Goal: Task Accomplishment & Management: Manage account settings

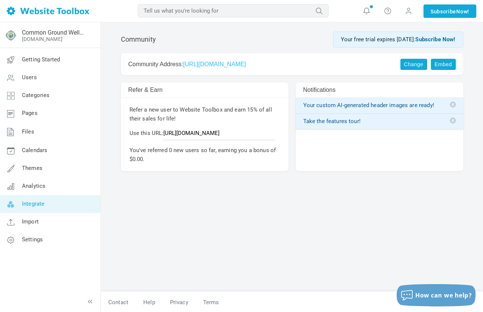
click at [42, 207] on span "Integrate" at bounding box center [33, 203] width 22 height 7
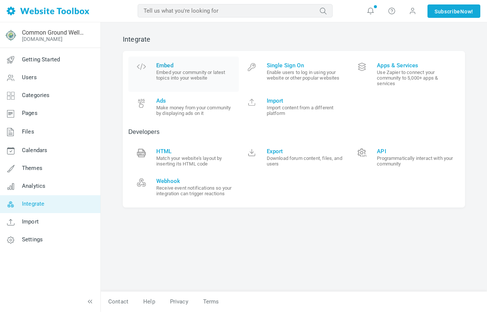
click at [190, 74] on small "Embed your community or latest topics into your website" at bounding box center [194, 75] width 77 height 11
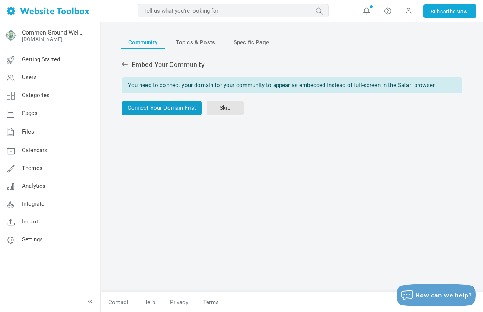
click at [180, 107] on link "Connect Your Domain First" at bounding box center [162, 108] width 80 height 15
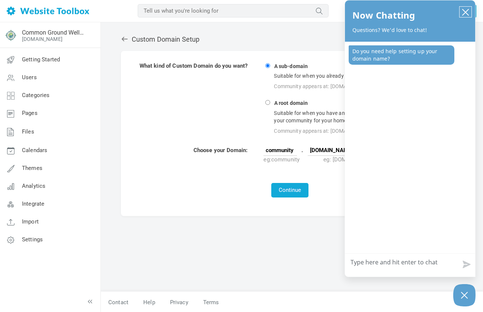
click at [467, 7] on button "close chatbox" at bounding box center [465, 12] width 12 height 10
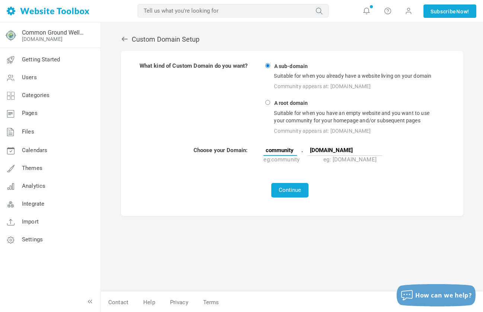
click at [283, 148] on input "community" at bounding box center [279, 150] width 33 height 11
drag, startPoint x: 296, startPoint y: 150, endPoint x: 265, endPoint y: 149, distance: 30.5
click at [265, 149] on input "community" at bounding box center [279, 150] width 33 height 11
click at [340, 149] on input "wildrosewoman.love" at bounding box center [345, 150] width 74 height 11
drag, startPoint x: 350, startPoint y: 149, endPoint x: 340, endPoint y: 147, distance: 11.0
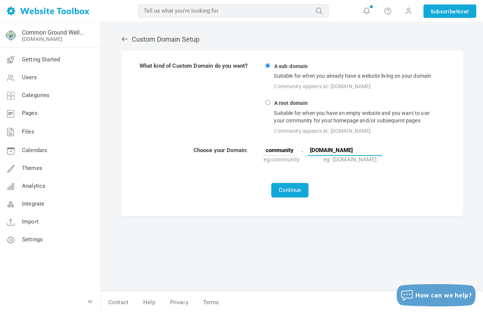
click at [311, 151] on input "wildrosewoman.love" at bounding box center [345, 150] width 74 height 11
click at [366, 188] on div "Continue" at bounding box center [289, 190] width 301 height 15
click at [295, 190] on button "Continue" at bounding box center [289, 190] width 37 height 15
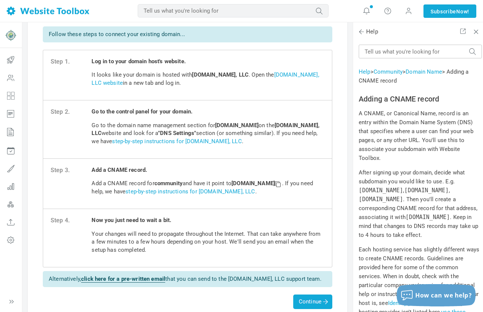
scroll to position [29, 0]
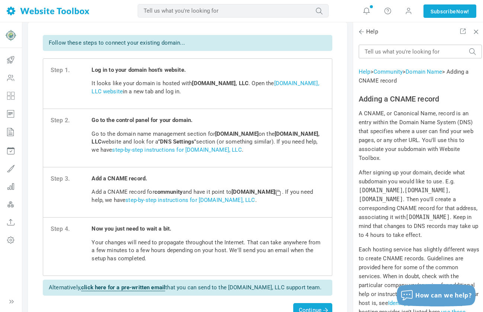
drag, startPoint x: 236, startPoint y: 192, endPoint x: 306, endPoint y: 190, distance: 70.7
click at [282, 190] on strong "custom.websitetoolbox.com" at bounding box center [256, 192] width 51 height 7
copy strong "custom.websitetoolbox.com"
click at [196, 199] on link "step-by-step instructions for Domain.com, LLC" at bounding box center [189, 200] width 129 height 7
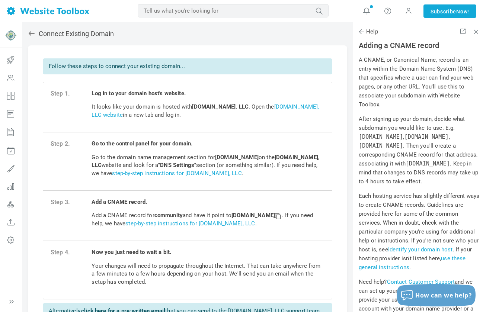
scroll to position [0, 0]
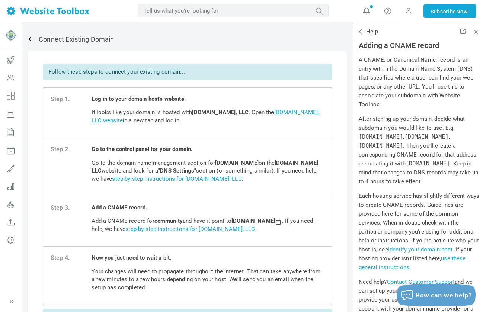
click at [32, 38] on icon at bounding box center [31, 38] width 7 height 7
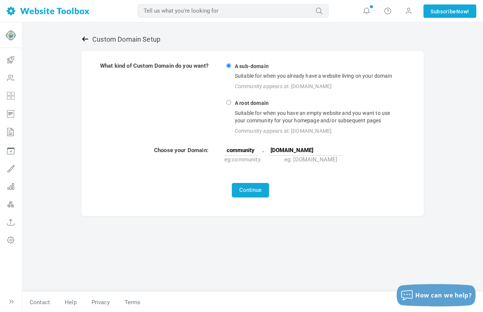
click at [89, 38] on link at bounding box center [86, 39] width 11 height 8
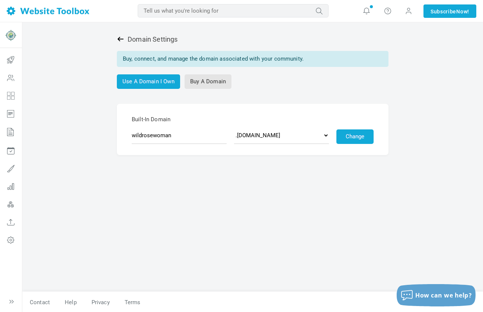
click at [123, 39] on icon at bounding box center [120, 38] width 7 height 7
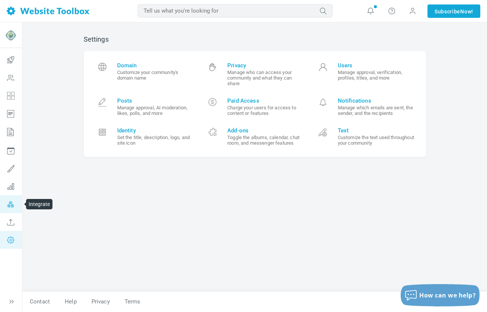
click at [8, 206] on icon at bounding box center [11, 204] width 22 height 18
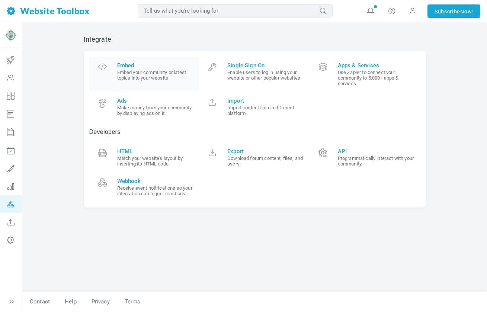
click at [144, 70] on small "Embed your community or latest topics into your website" at bounding box center [155, 75] width 77 height 11
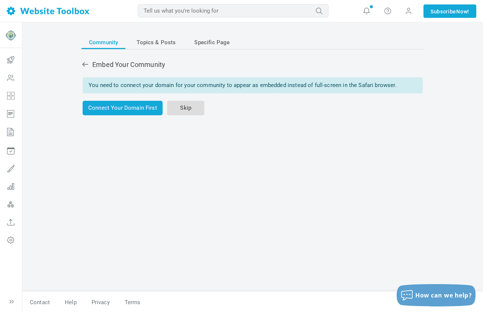
click at [186, 110] on link "Skip" at bounding box center [185, 108] width 37 height 15
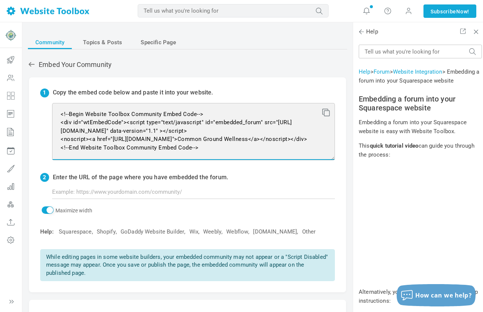
scroll to position [17, 0]
drag, startPoint x: 59, startPoint y: 113, endPoint x: 238, endPoint y: 146, distance: 182.3
click at [239, 147] on textarea "<!--Begin Website Toolbox Community Embed Code--> <div id="wtEmbedCode"><script…" at bounding box center [193, 131] width 283 height 57
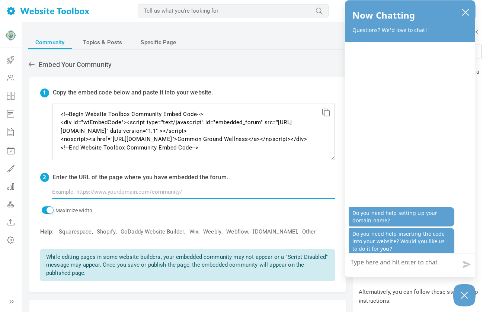
click at [86, 190] on input "text" at bounding box center [193, 192] width 283 height 14
paste input "wildrosewomen"
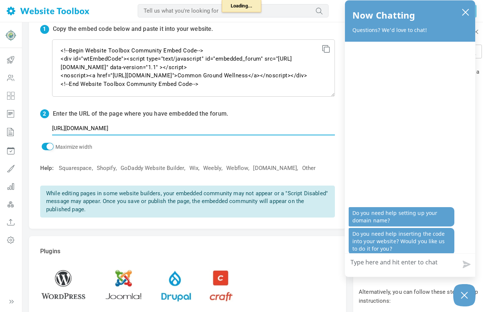
type input "http://www.commongroundwellness.com/wildrosewomen"
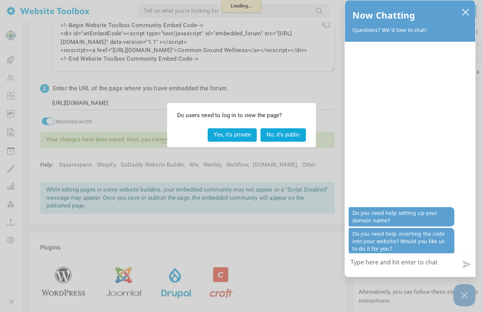
scroll to position [89, 0]
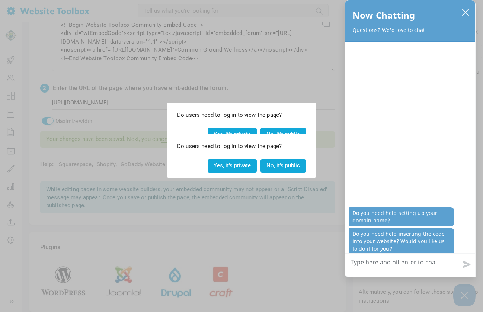
click at [225, 164] on button "Yes, it's private" at bounding box center [232, 165] width 49 height 13
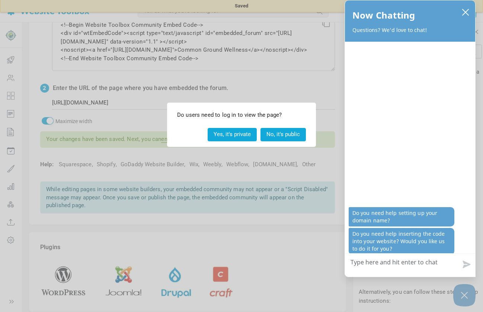
click at [233, 136] on button "Yes, it's private" at bounding box center [232, 134] width 49 height 13
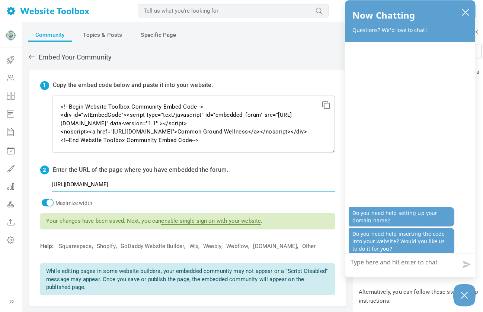
scroll to position [9, 0]
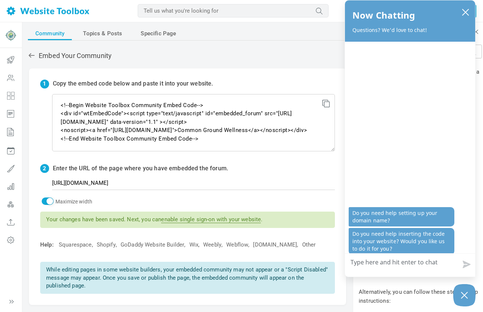
click at [211, 221] on link "enable single sign-on with your website" at bounding box center [211, 219] width 100 height 7
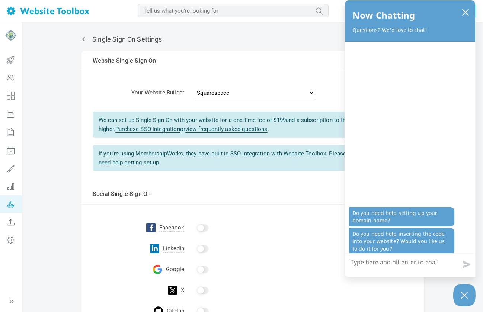
scroll to position [1, 0]
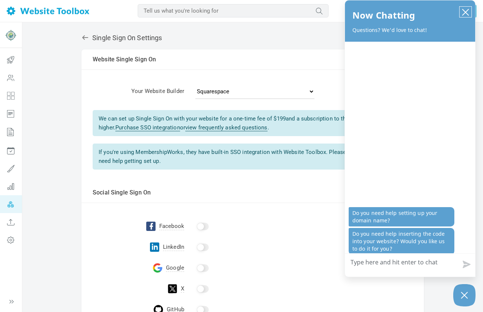
click at [463, 12] on icon "close chatbox" at bounding box center [465, 12] width 7 height 7
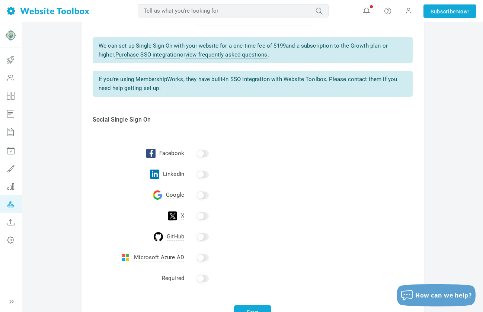
scroll to position [79, 0]
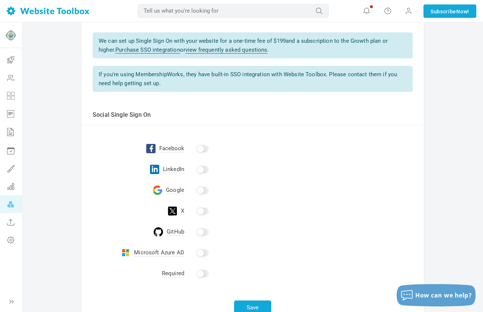
click at [197, 147] on input "checkbox" at bounding box center [203, 148] width 12 height 7
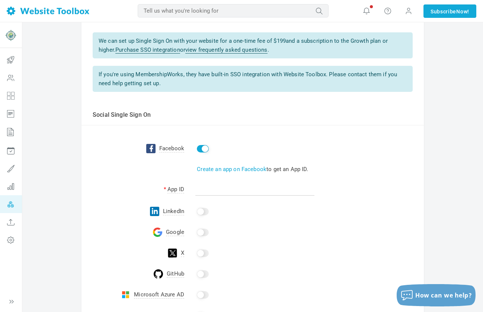
click at [204, 147] on input "checkbox" at bounding box center [203, 148] width 12 height 7
checkbox input "false"
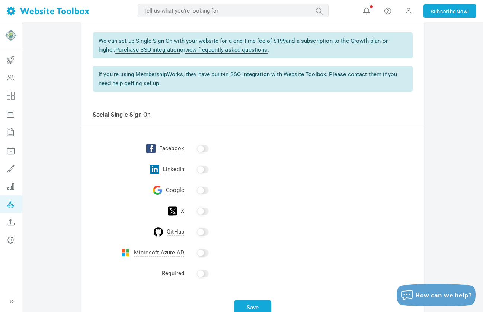
click at [199, 191] on input "checkbox" at bounding box center [203, 190] width 12 height 7
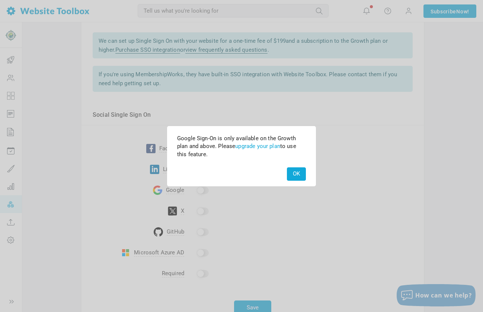
click at [311, 171] on div "OK" at bounding box center [241, 174] width 147 height 22
click at [302, 171] on button "OK" at bounding box center [296, 173] width 19 height 13
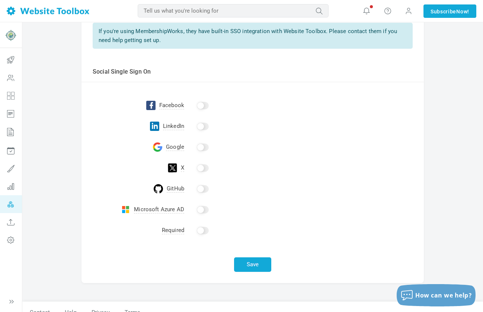
scroll to position [133, 0]
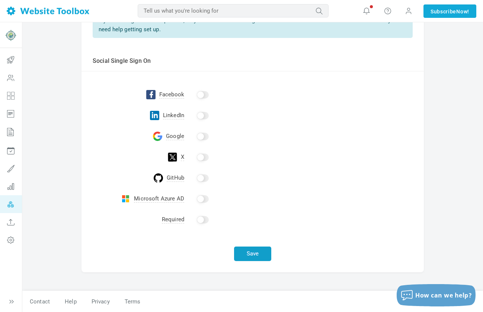
click at [257, 250] on button "Save" at bounding box center [252, 254] width 37 height 15
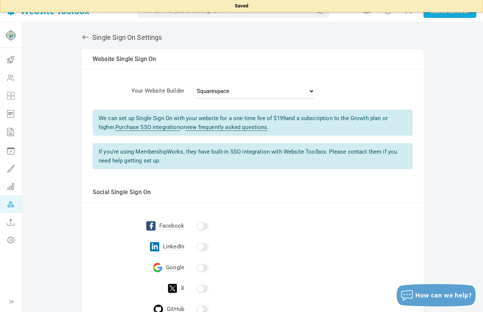
scroll to position [0, 0]
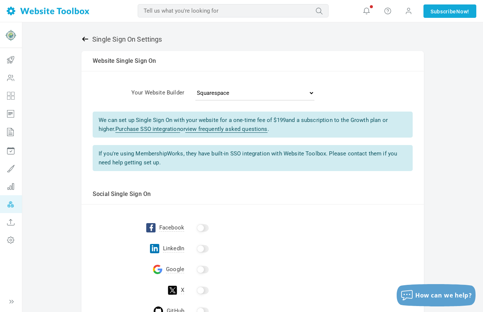
click at [83, 38] on icon at bounding box center [84, 38] width 7 height 7
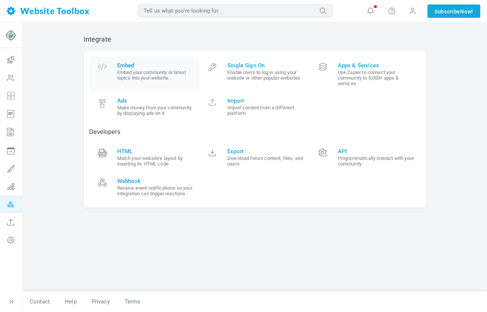
click at [145, 78] on small "Embed your community or latest topics into your website" at bounding box center [155, 75] width 77 height 11
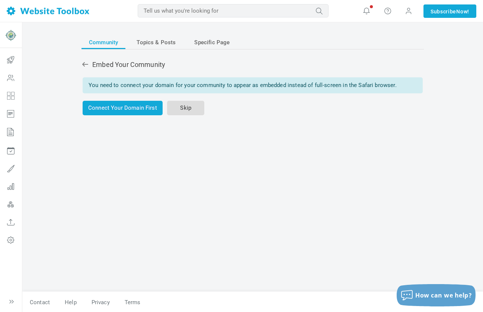
click at [192, 109] on link "Skip" at bounding box center [185, 108] width 37 height 15
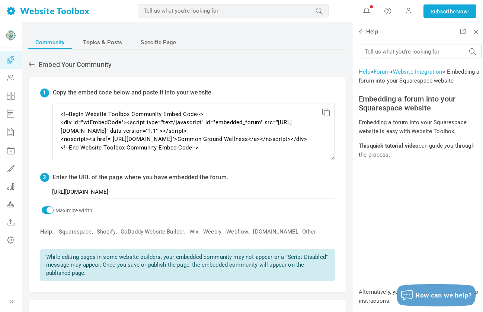
click at [13, 61] on icon at bounding box center [11, 60] width 22 height 18
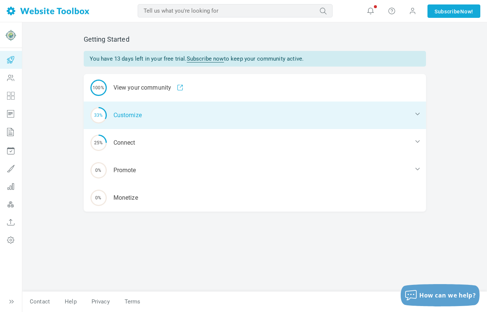
click at [167, 117] on div "33% Customize" at bounding box center [255, 116] width 342 height 28
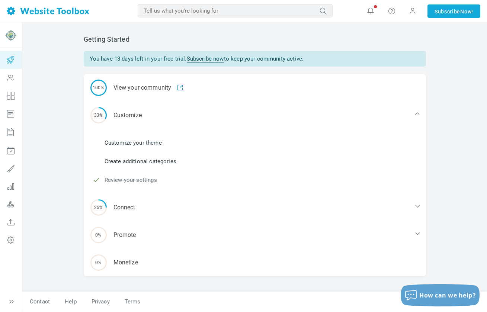
click at [134, 141] on link "Customize your theme" at bounding box center [132, 143] width 57 height 8
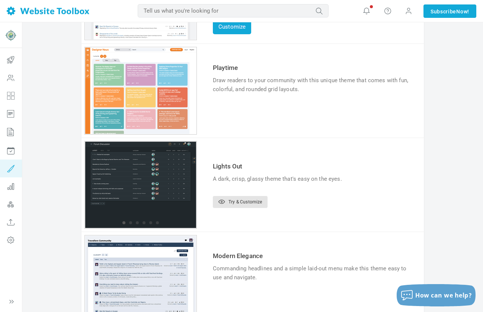
scroll to position [184, 0]
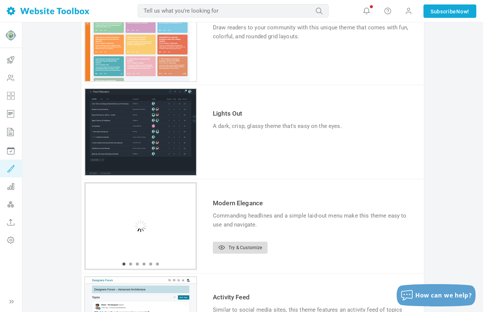
click at [243, 245] on link "Try & Customize" at bounding box center [240, 248] width 55 height 12
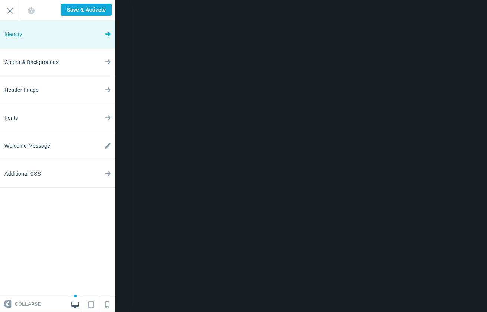
click at [62, 36] on link "Identity" at bounding box center [57, 34] width 115 height 28
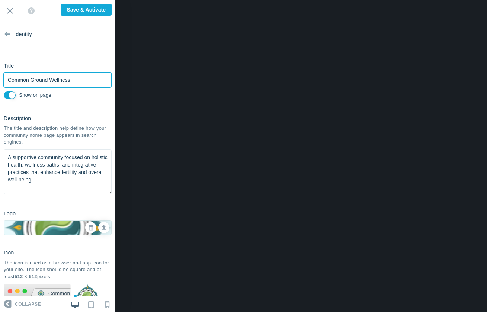
drag, startPoint x: 81, startPoint y: 82, endPoint x: -1, endPoint y: 82, distance: 81.8
click at [0, 0] on html "Loading... Loading... Collapse Identity Colors & Backgrounds Header Image Fonts…" at bounding box center [243, 0] width 487 height 0
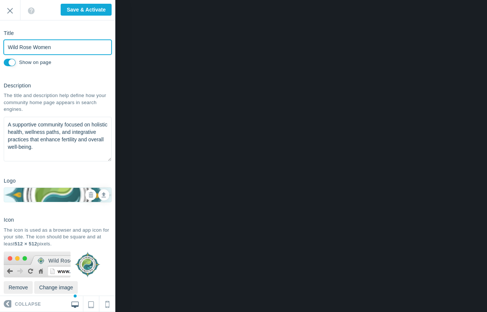
scroll to position [33, 0]
type input "Wild Rose Women"
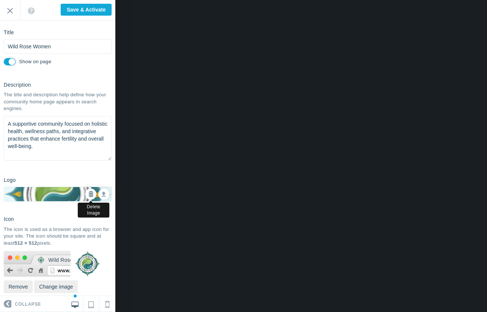
click at [88, 194] on icon at bounding box center [90, 194] width 5 height 5
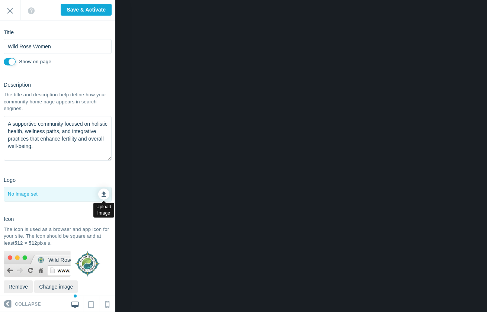
click at [102, 194] on icon at bounding box center [104, 192] width 4 height 5
type input "C:\fakepath\WildRose_LogoBorder_300res_CMYKGreen_Woman.jpg"
checkbox input "false"
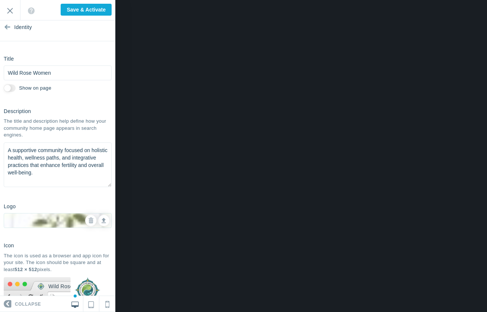
scroll to position [0, 0]
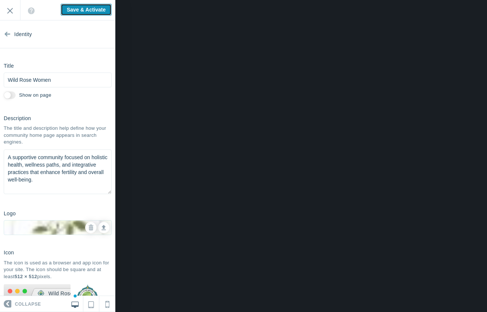
click at [72, 8] on input "Save & Activate" at bounding box center [86, 10] width 51 height 12
type input "Saving..."
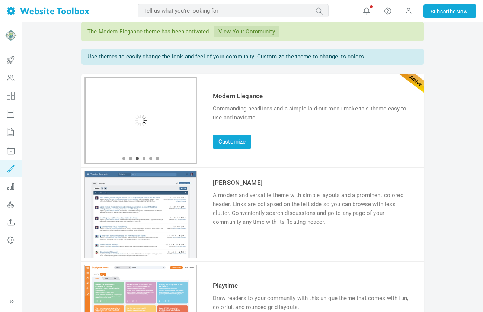
scroll to position [33, 0]
click at [224, 142] on link "Customize" at bounding box center [232, 142] width 38 height 15
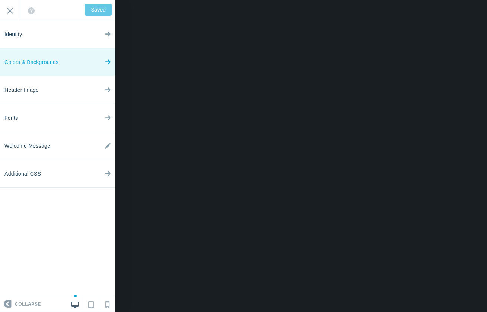
click at [80, 58] on link "Colors & Backgrounds" at bounding box center [57, 62] width 115 height 28
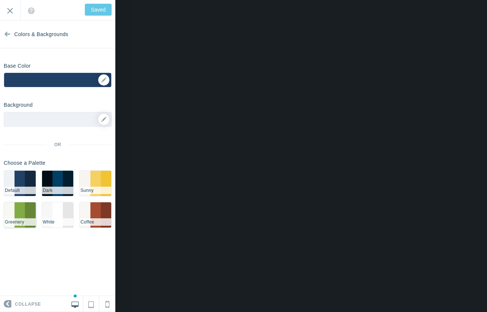
click at [21, 208] on li "#81AB45" at bounding box center [20, 214] width 10 height 25
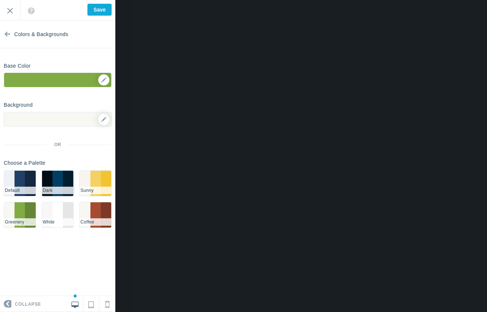
click at [57, 176] on li "#003e63" at bounding box center [57, 183] width 10 height 25
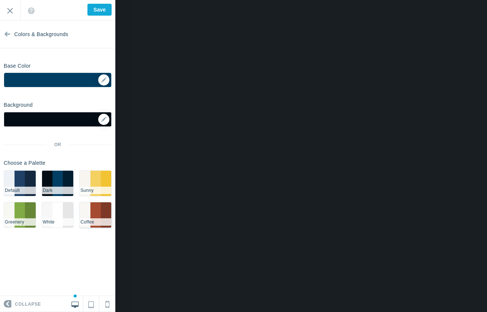
click at [97, 208] on li "#A54B30" at bounding box center [95, 214] width 10 height 25
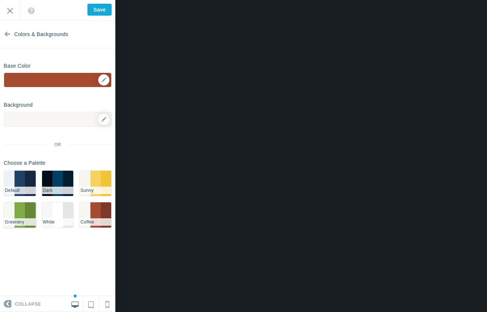
click at [21, 208] on li "#81AB45" at bounding box center [20, 214] width 10 height 25
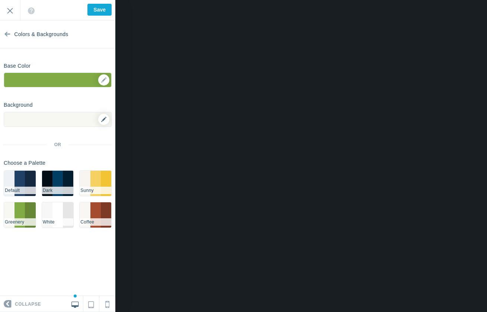
click at [100, 119] on link at bounding box center [103, 119] width 11 height 11
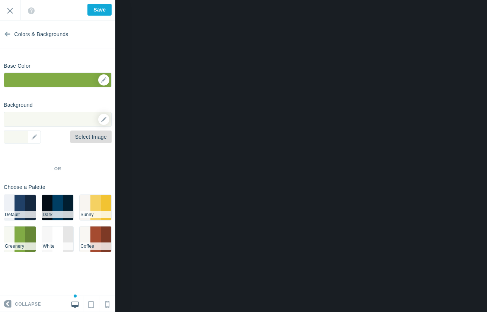
click at [84, 140] on link "Select Image" at bounding box center [90, 137] width 41 height 13
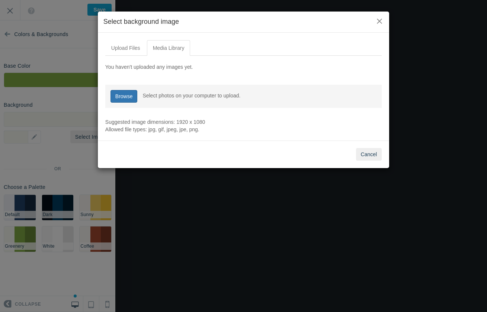
click at [125, 95] on link "Browse" at bounding box center [123, 96] width 27 height 13
click at [125, 49] on link "Upload Files" at bounding box center [125, 48] width 41 height 16
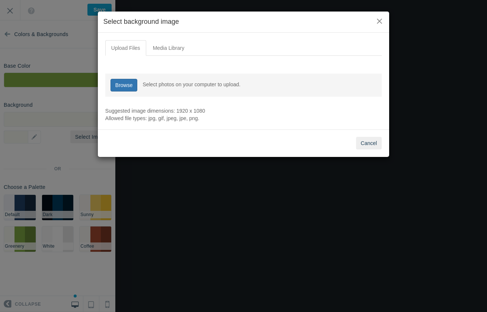
click at [125, 85] on link "Browse" at bounding box center [123, 85] width 27 height 13
click at [382, 13] on div "× Select background image" at bounding box center [243, 22] width 291 height 21
click at [381, 16] on div "× Select background image" at bounding box center [243, 22] width 291 height 21
click at [378, 20] on button "×" at bounding box center [379, 21] width 8 height 8
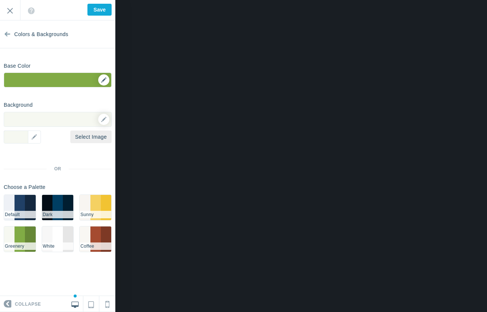
click at [102, 78] on div "▼" at bounding box center [57, 82] width 107 height 19
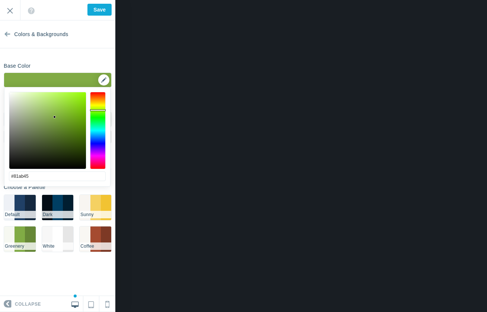
click at [102, 78] on div "▼" at bounding box center [57, 82] width 107 height 19
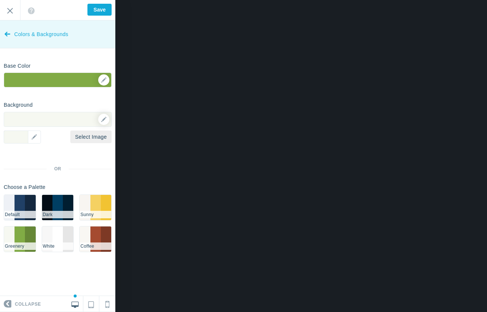
click at [13, 32] on link "Colors & Backgrounds" at bounding box center [57, 34] width 115 height 28
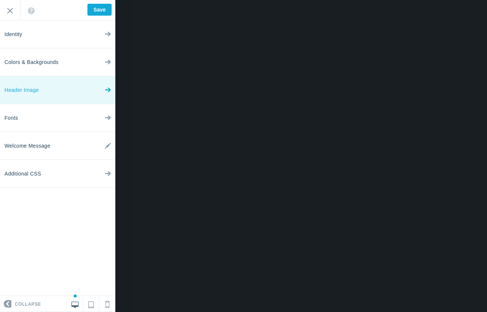
click at [45, 92] on link "Header Image" at bounding box center [57, 90] width 115 height 28
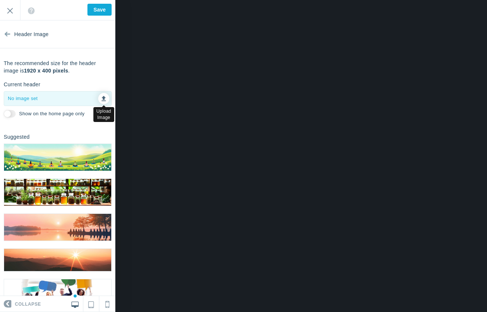
click at [102, 98] on link at bounding box center [103, 98] width 11 height 11
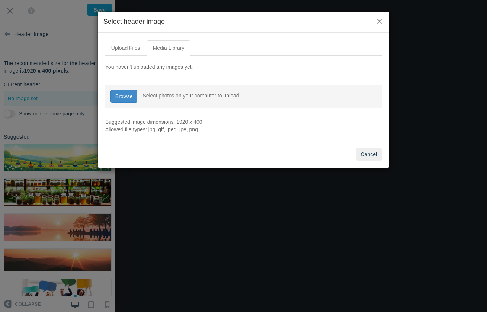
click at [131, 97] on input "file" at bounding box center [123, 96] width 27 height 13
click at [379, 22] on button "×" at bounding box center [379, 21] width 8 height 8
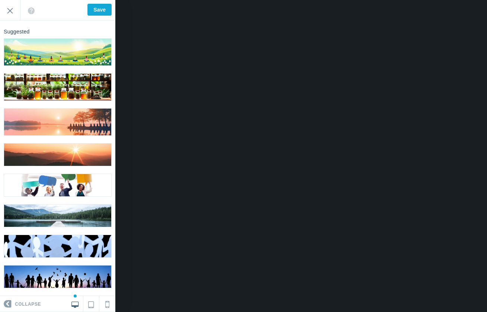
scroll to position [110, 0]
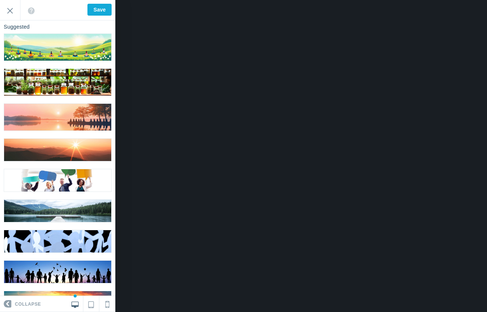
click at [57, 202] on img at bounding box center [57, 211] width 107 height 22
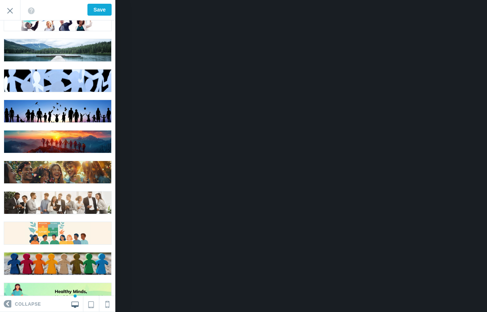
scroll to position [260, 0]
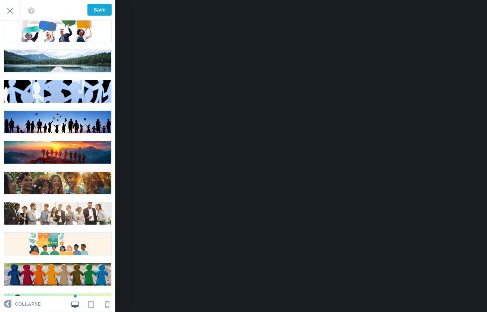
click at [66, 142] on img at bounding box center [57, 152] width 107 height 22
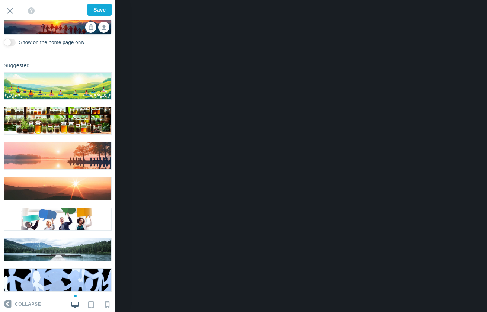
scroll to position [0, 0]
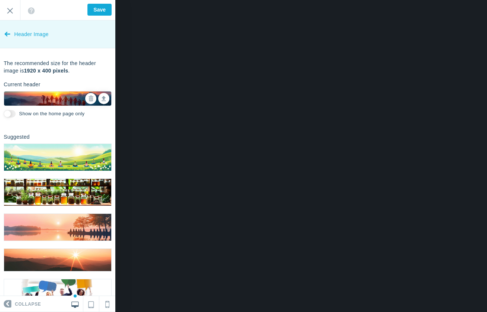
click at [39, 31] on span "Header Image" at bounding box center [31, 34] width 34 height 28
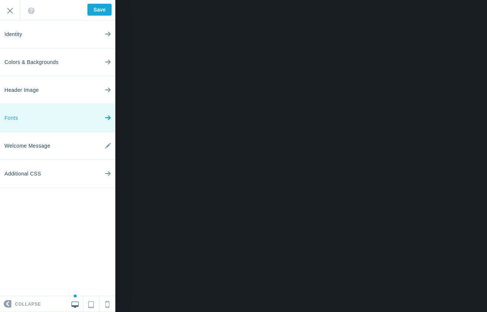
click at [50, 115] on link "Fonts" at bounding box center [57, 118] width 115 height 28
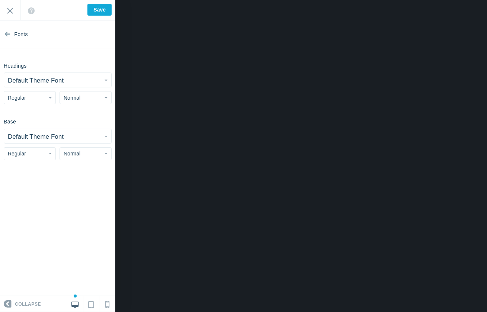
click at [46, 80] on small "Default Theme Font" at bounding box center [36, 80] width 56 height 7
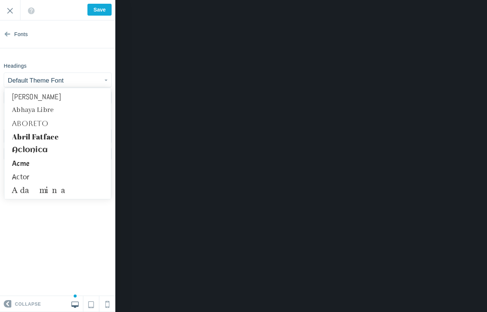
click at [46, 80] on small "Default Theme Font" at bounding box center [36, 80] width 56 height 7
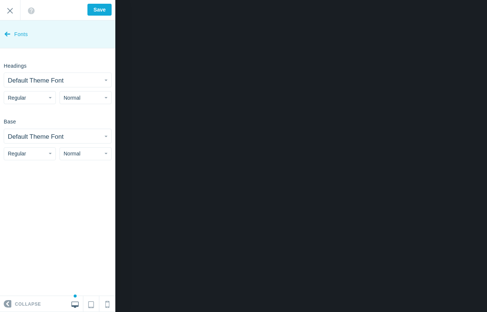
click at [17, 30] on span "Fonts" at bounding box center [21, 34] width 14 height 28
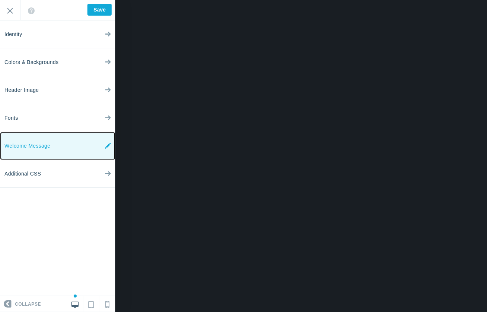
click at [33, 134] on span "Welcome Message" at bounding box center [27, 146] width 46 height 28
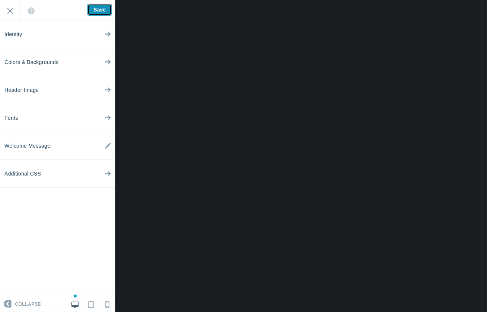
click at [99, 5] on input "Save" at bounding box center [99, 10] width 24 height 12
type input "Saved"
click at [7, 8] on input "Exit" at bounding box center [10, 10] width 20 height 20
